Goal: Task Accomplishment & Management: Complete application form

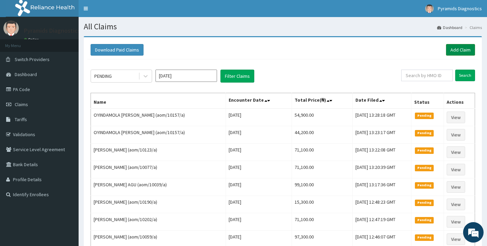
click at [457, 49] on link "Add Claim" at bounding box center [460, 50] width 29 height 12
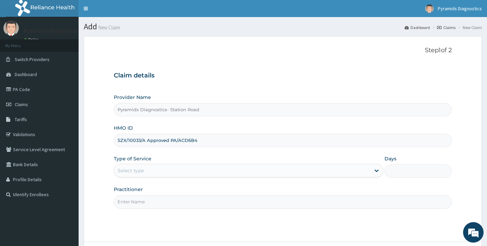
click at [146, 141] on input "SZX/10033/A Approved PA/ACD6B4" at bounding box center [283, 140] width 338 height 13
type input "SZX/10033/A"
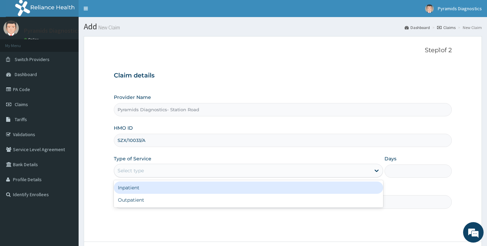
click at [130, 171] on div "Select type" at bounding box center [131, 170] width 26 height 7
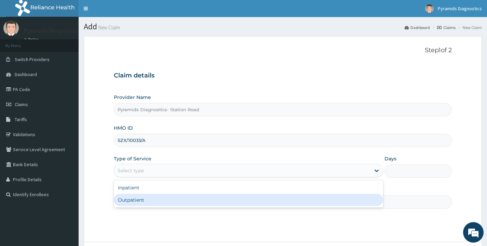
click at [130, 202] on div "Outpatient" at bounding box center [248, 200] width 269 height 12
type input "1"
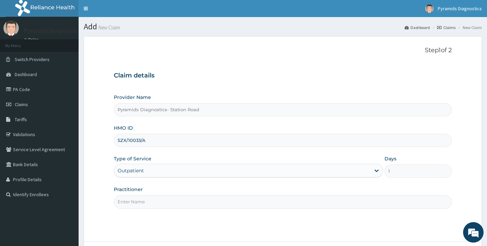
click at [135, 204] on input "Practitioner" at bounding box center [283, 201] width 338 height 13
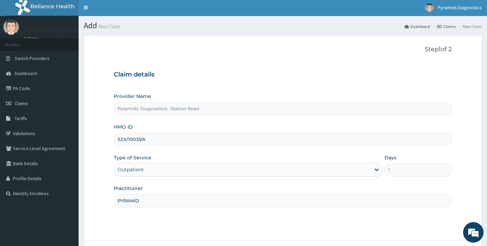
scroll to position [57, 0]
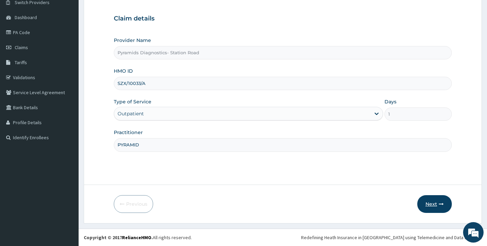
type input "PYRAMID"
click at [429, 203] on button "Next" at bounding box center [434, 204] width 35 height 18
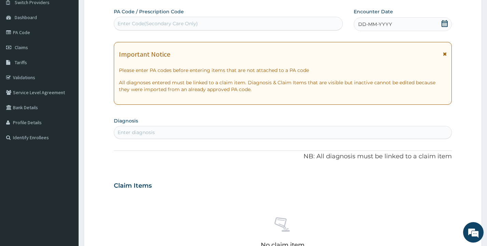
click at [132, 21] on div "Enter Code(Secondary Care Only)" at bounding box center [158, 23] width 80 height 7
paste input "SZX/10033/A APPROVED PA/ACD6B4"
click at [178, 27] on input "SZX/10033/A APPROVED PA/ACD6B4" at bounding box center [162, 23] width 89 height 7
type input "PA/ACD6B4"
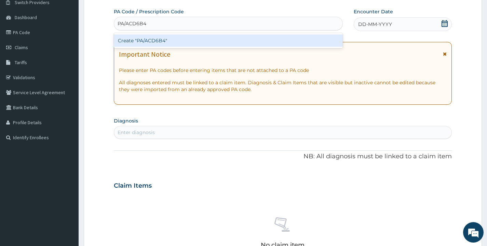
click at [163, 42] on div "Create "PA/ACD6B4"" at bounding box center [228, 41] width 229 height 12
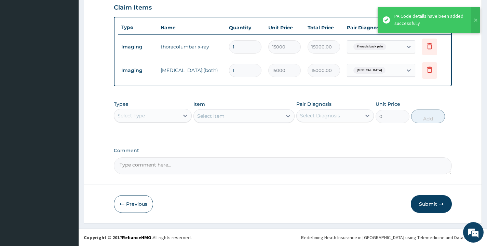
scroll to position [241, 0]
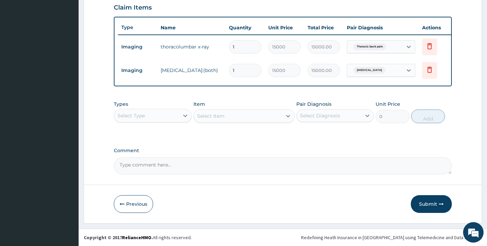
click at [175, 115] on div "Select Type" at bounding box center [146, 115] width 65 height 11
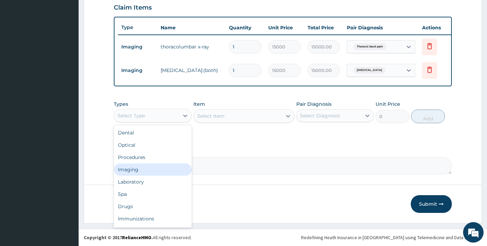
click at [144, 174] on div "Imaging" at bounding box center [153, 170] width 78 height 12
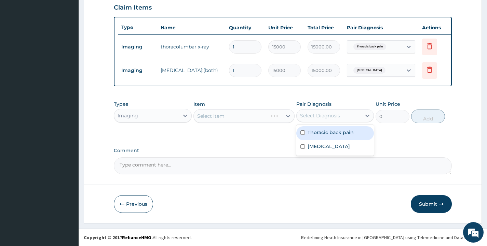
drag, startPoint x: 336, startPoint y: 117, endPoint x: 321, endPoint y: 134, distance: 23.0
click at [336, 117] on div "Select Diagnosis" at bounding box center [320, 115] width 40 height 7
click at [320, 135] on label "Thoracic back pain" at bounding box center [331, 132] width 46 height 7
checkbox input "true"
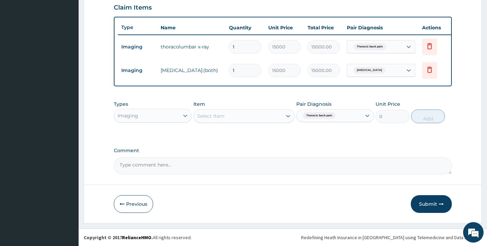
click at [275, 120] on div "Select Item" at bounding box center [243, 116] width 101 height 14
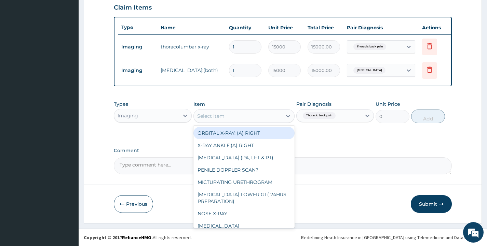
click at [276, 122] on div "Select Item" at bounding box center [238, 116] width 89 height 11
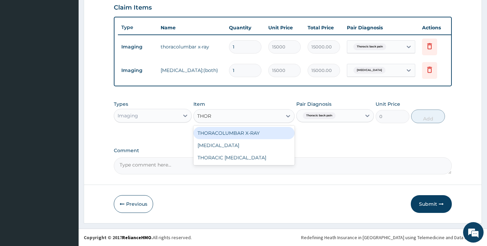
type input "THORA"
click at [270, 133] on div "THORACOLUMBAR X-RAY" at bounding box center [243, 133] width 101 height 12
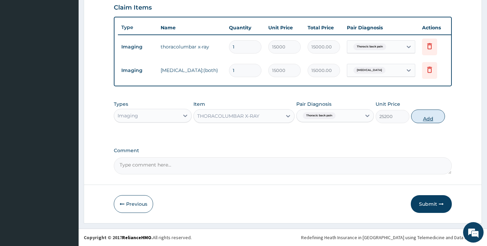
click at [438, 118] on button "Add" at bounding box center [428, 117] width 34 height 14
type input "0"
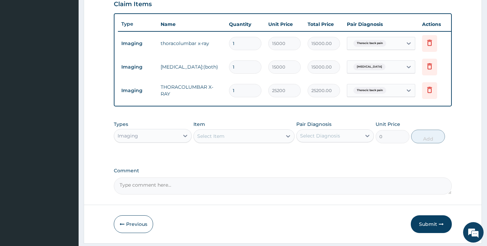
click at [237, 141] on div "Select Item" at bounding box center [238, 136] width 89 height 11
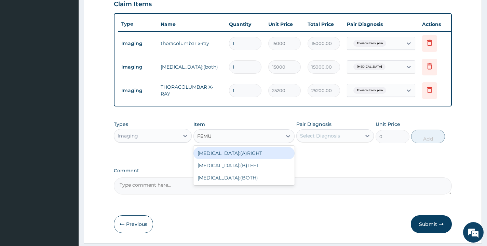
type input "[MEDICAL_DATA]"
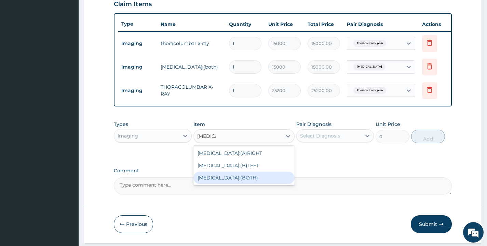
click at [259, 184] on div "[MEDICAL_DATA]:(BOTH)" at bounding box center [243, 178] width 101 height 12
type input "27000"
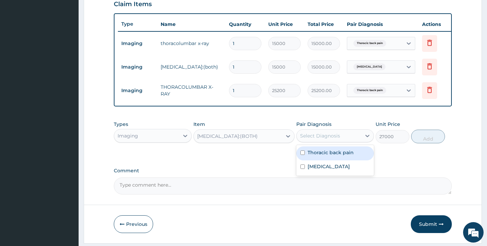
click at [318, 139] on div "Select Diagnosis" at bounding box center [320, 136] width 40 height 7
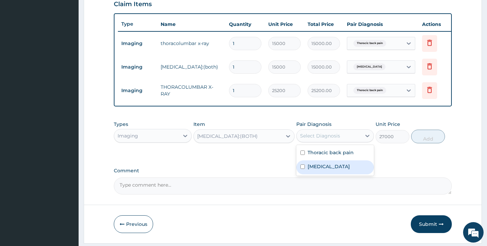
click at [321, 170] on label "[MEDICAL_DATA]" at bounding box center [329, 166] width 42 height 7
checkbox input "true"
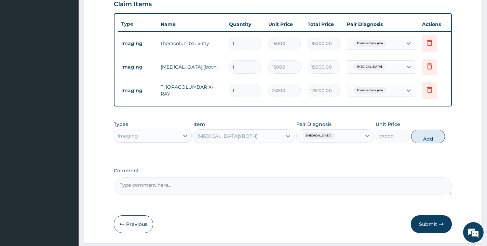
click at [426, 143] on button "Add" at bounding box center [428, 137] width 34 height 14
type input "0"
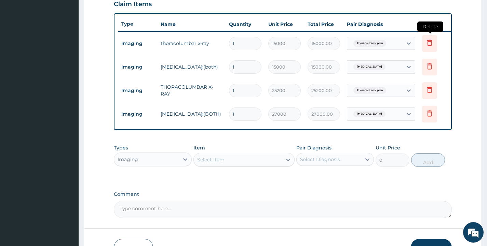
click at [429, 43] on icon at bounding box center [429, 43] width 8 height 8
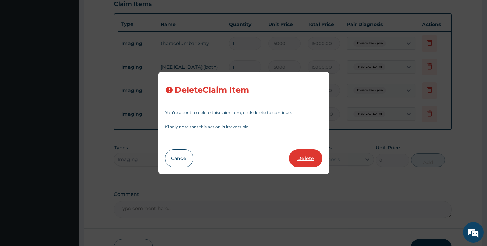
click at [310, 157] on button "Delete" at bounding box center [305, 159] width 33 height 18
type input "25200"
type input "25200.00"
type input "27000"
type input "27000.00"
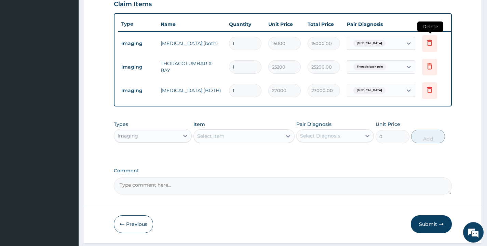
click at [429, 42] on icon at bounding box center [429, 43] width 8 height 8
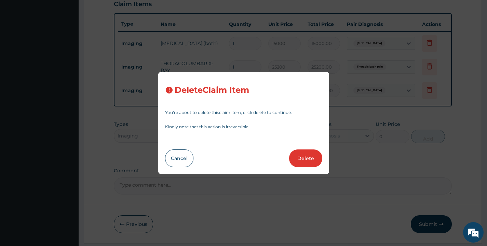
click at [303, 158] on button "Delete" at bounding box center [305, 159] width 33 height 18
type input "25200"
type input "25200.00"
type input "27000"
type input "27000.00"
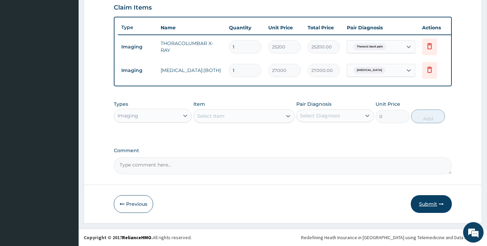
click at [431, 206] on button "Submit" at bounding box center [431, 204] width 41 height 18
